Goal: Check status: Check status

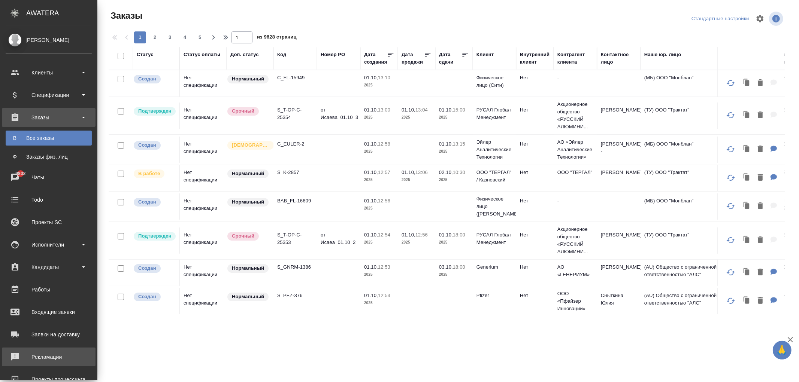
click at [48, 355] on div "Рекламации" at bounding box center [49, 357] width 86 height 11
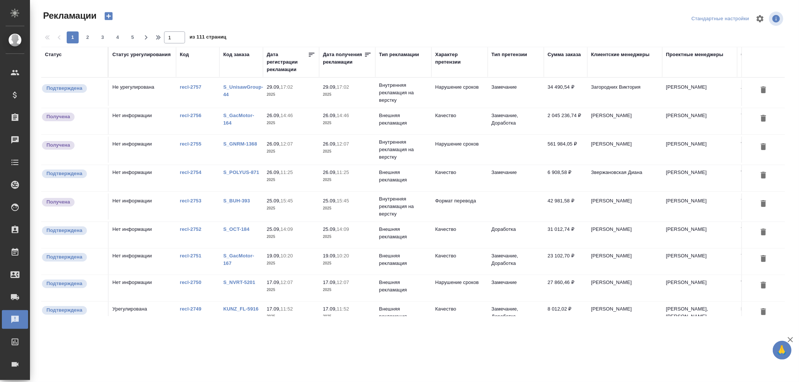
click at [395, 55] on div "Тип рекламации" at bounding box center [399, 54] width 40 height 7
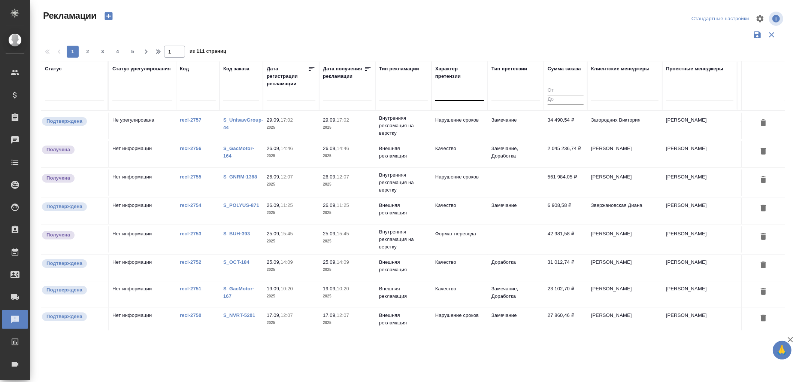
click at [453, 98] on div at bounding box center [459, 93] width 49 height 11
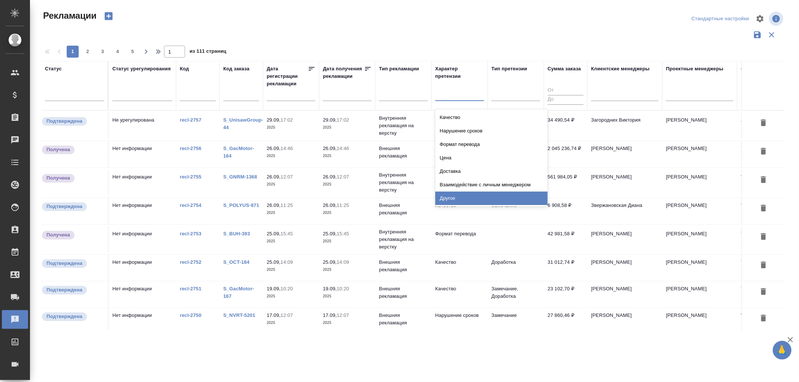
click at [455, 202] on div "Другое" at bounding box center [491, 198] width 112 height 13
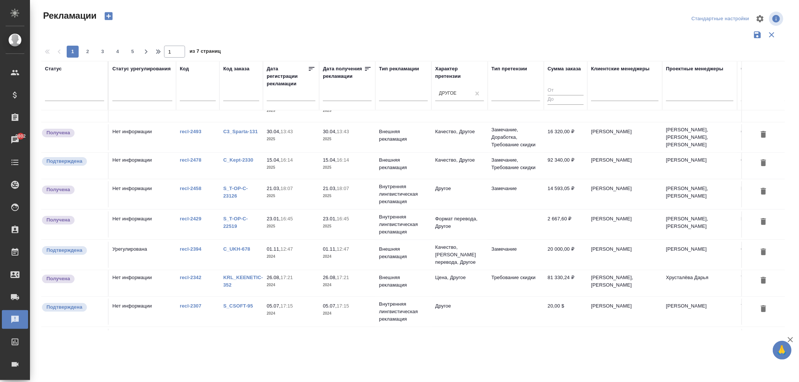
scroll to position [125, 0]
